Goal: Information Seeking & Learning: Learn about a topic

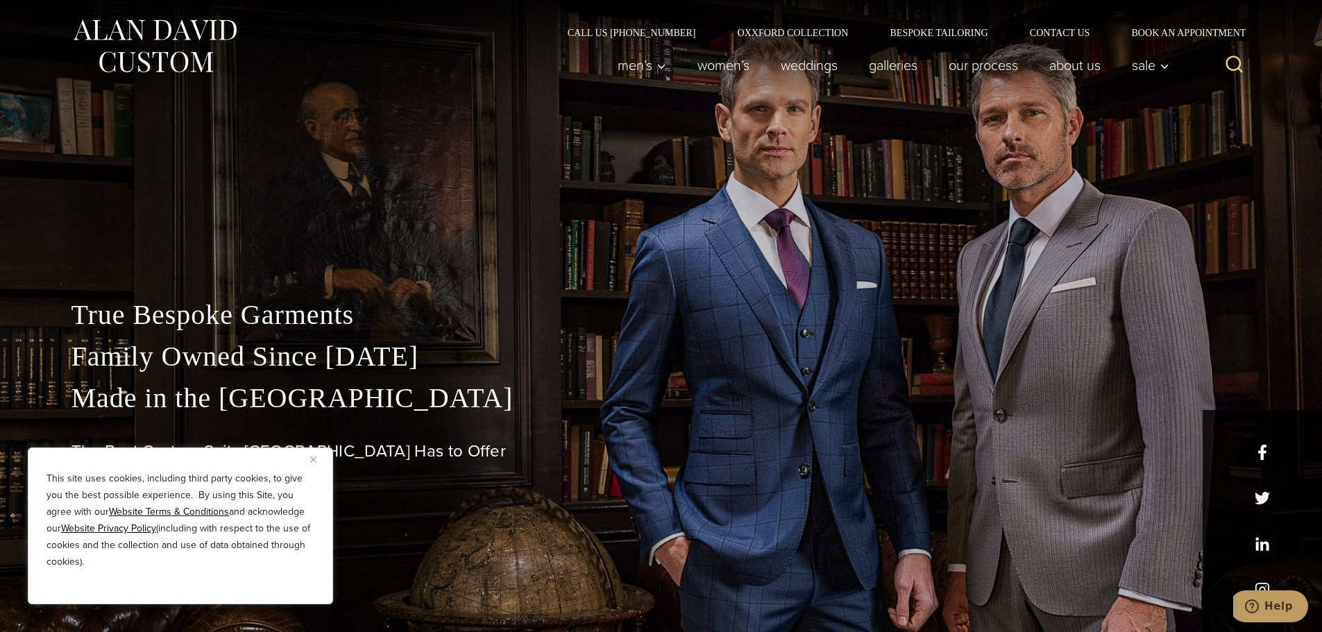
click at [312, 457] on img "Close" at bounding box center [313, 460] width 6 height 6
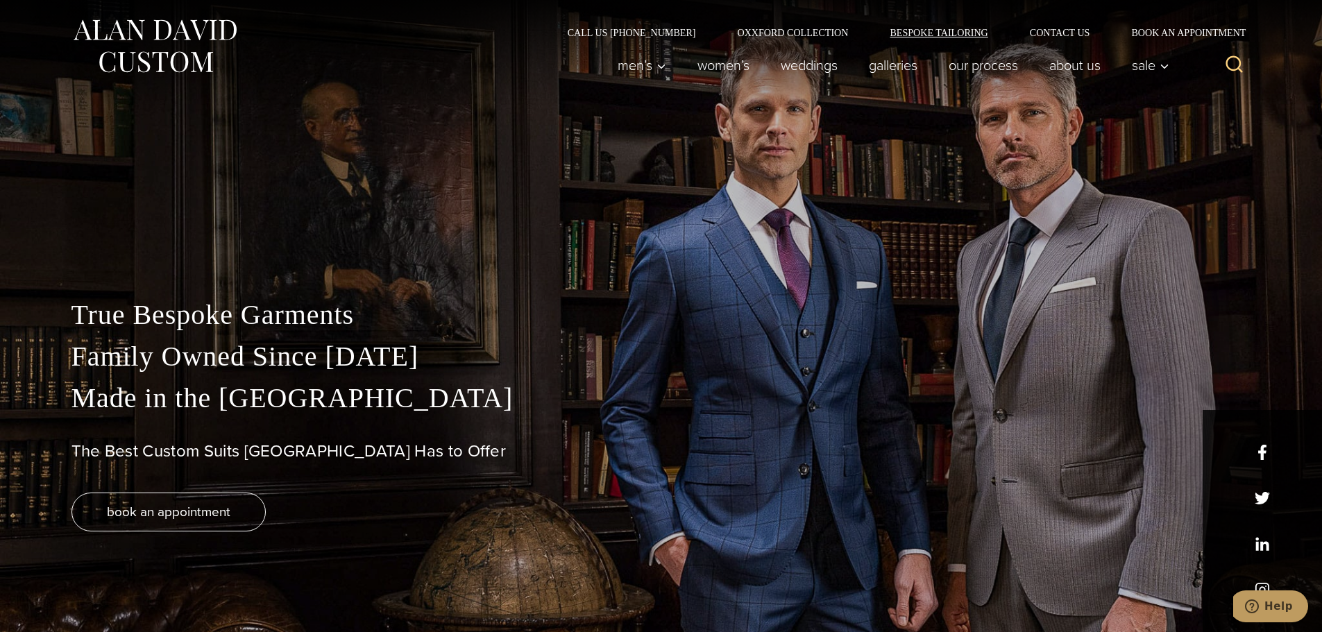
click at [920, 31] on link "Bespoke Tailoring" at bounding box center [939, 33] width 140 height 10
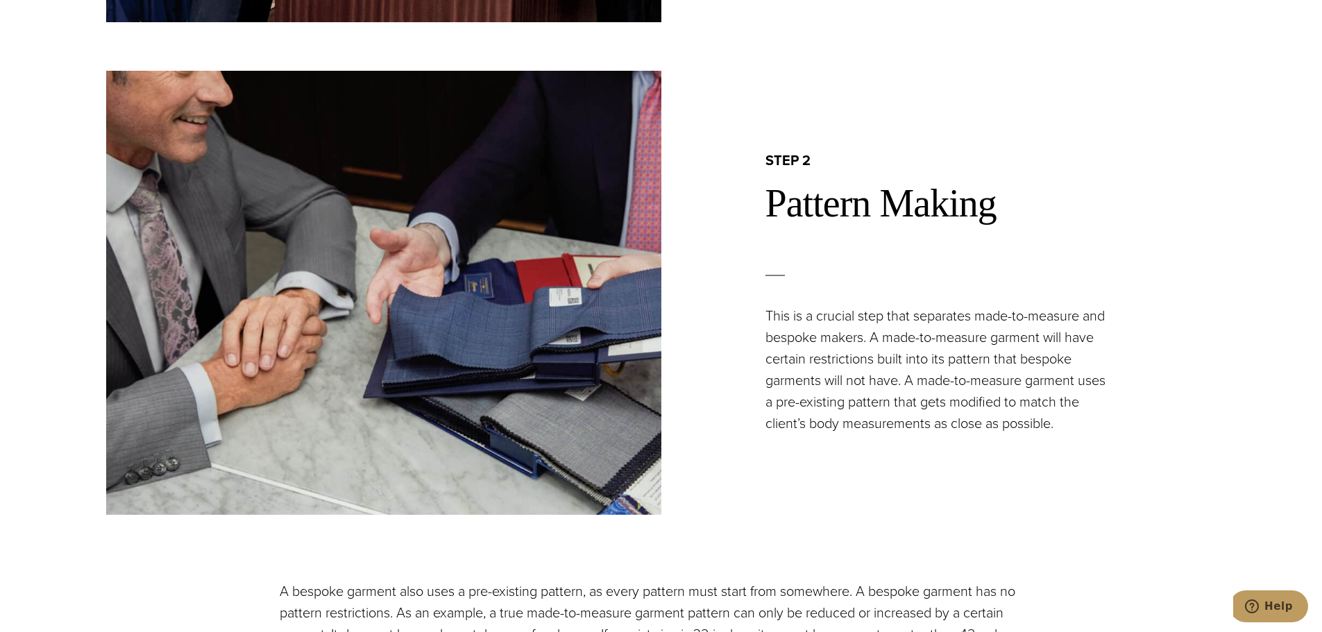
scroll to position [1666, 0]
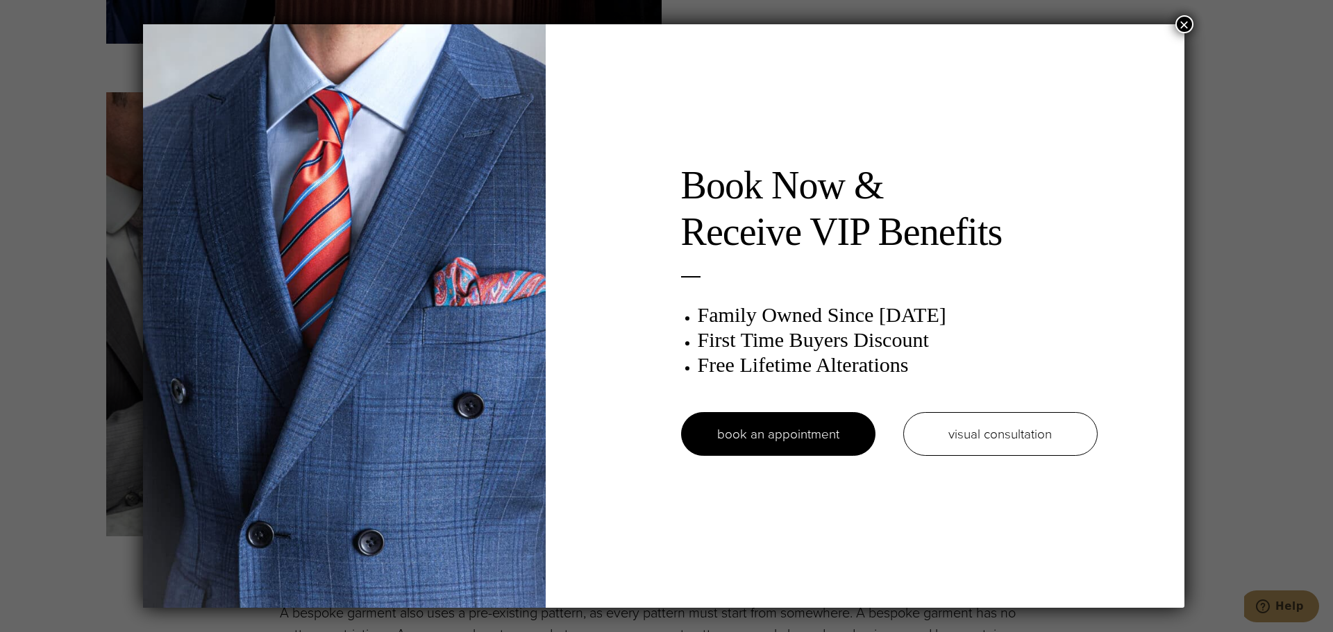
click at [1188, 25] on button "×" at bounding box center [1184, 24] width 18 height 18
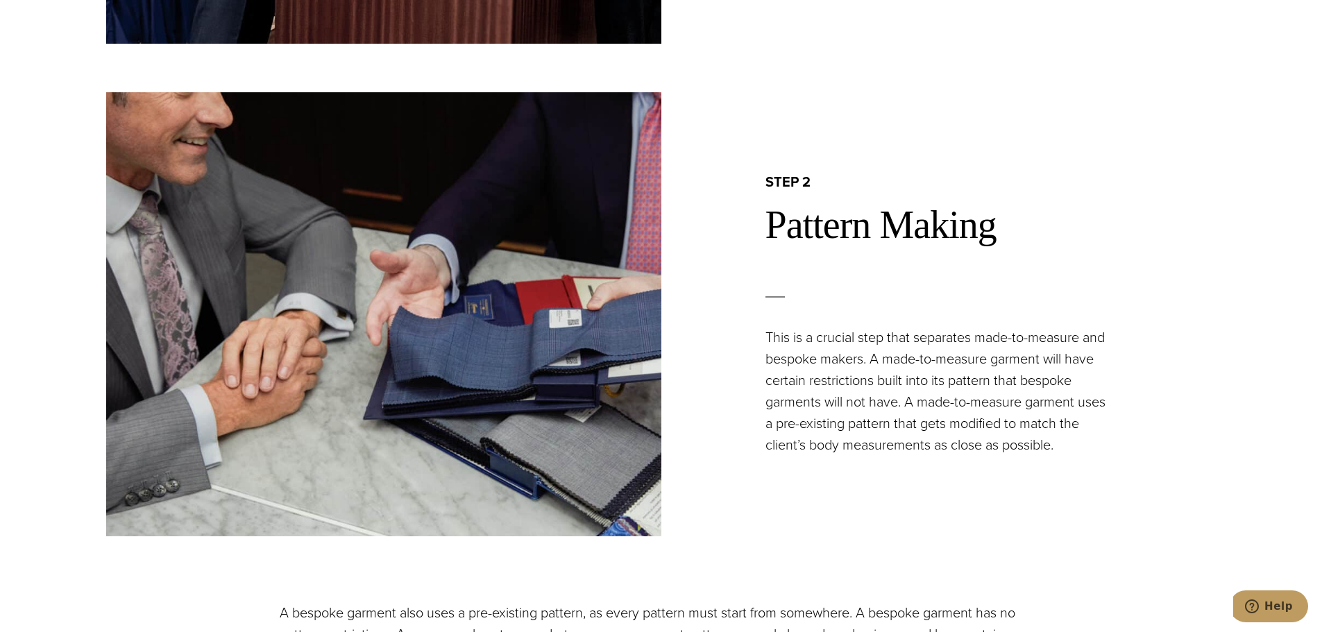
scroll to position [0, 0]
